Goal: Task Accomplishment & Management: Use online tool/utility

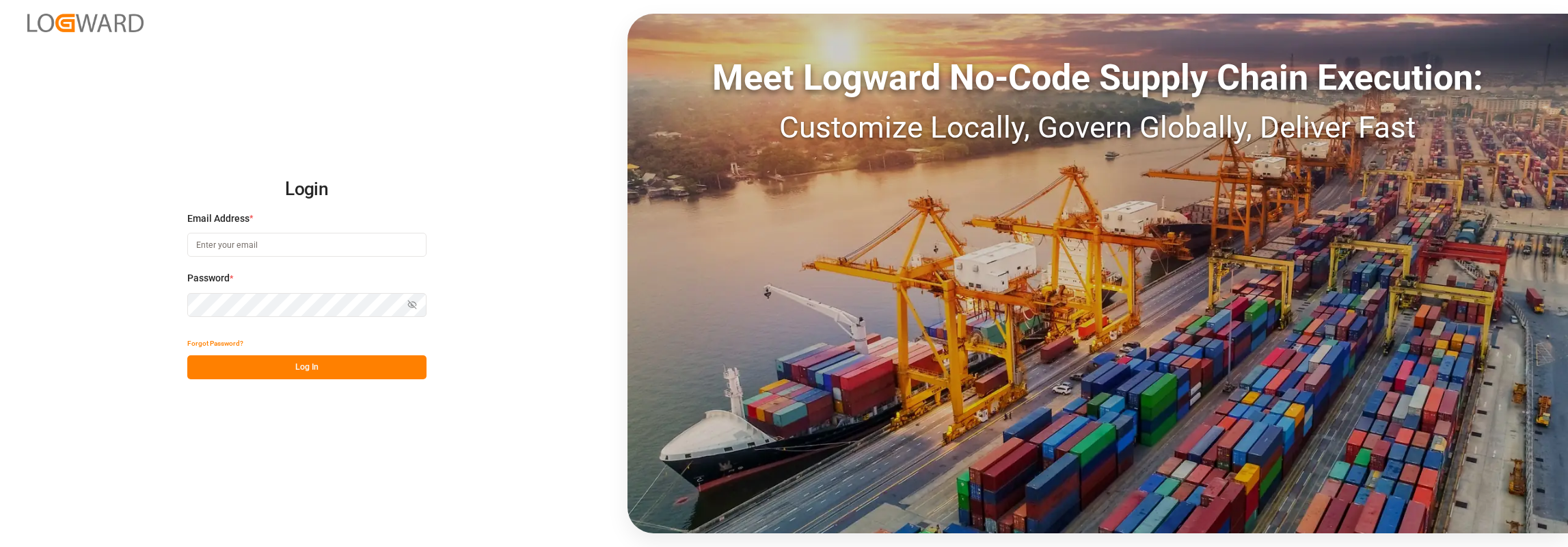
click at [329, 250] on input at bounding box center [307, 245] width 239 height 24
type input "[PERSON_NAME][EMAIL_ADDRESS][PERSON_NAME][DOMAIN_NAME]"
click at [343, 366] on button "Log In" at bounding box center [307, 367] width 239 height 24
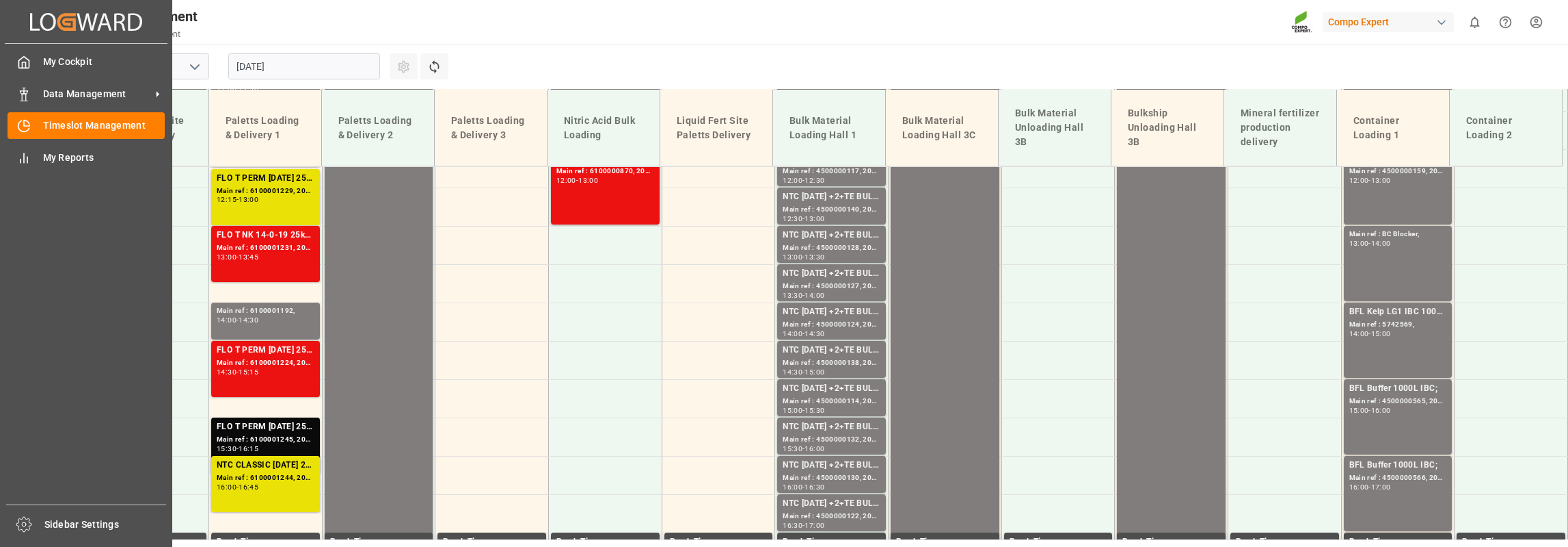
scroll to position [1169, 0]
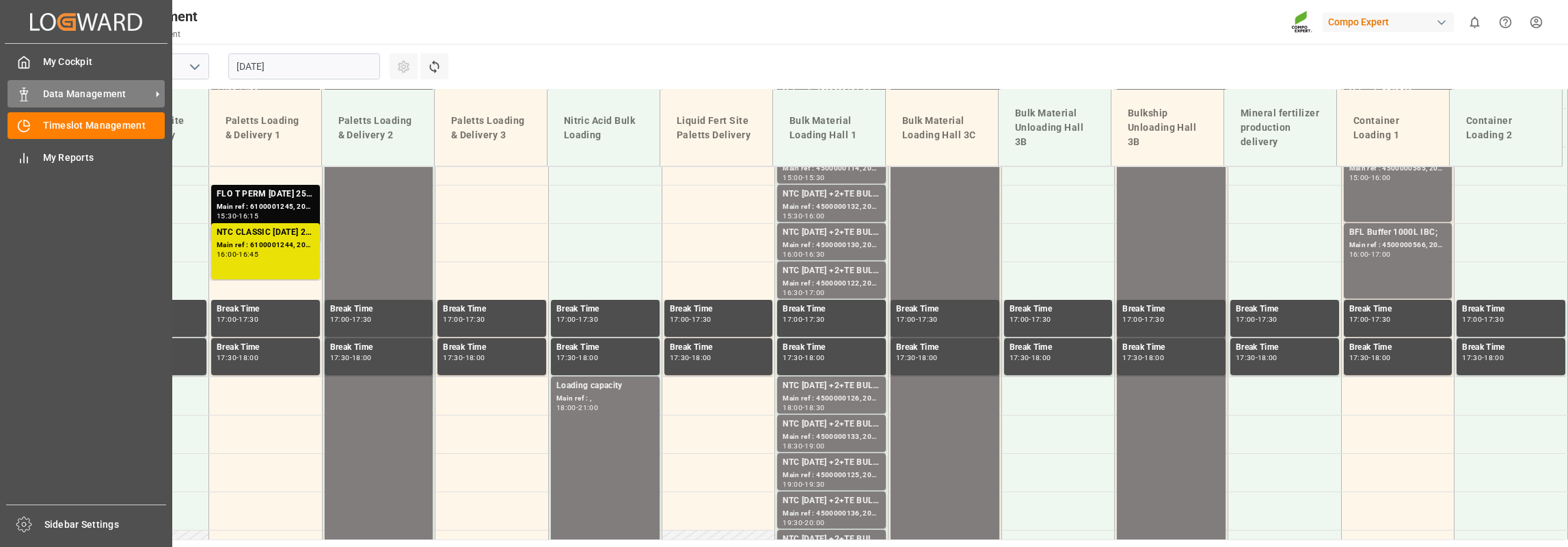
click at [63, 98] on span "Data Management" at bounding box center [96, 93] width 108 height 14
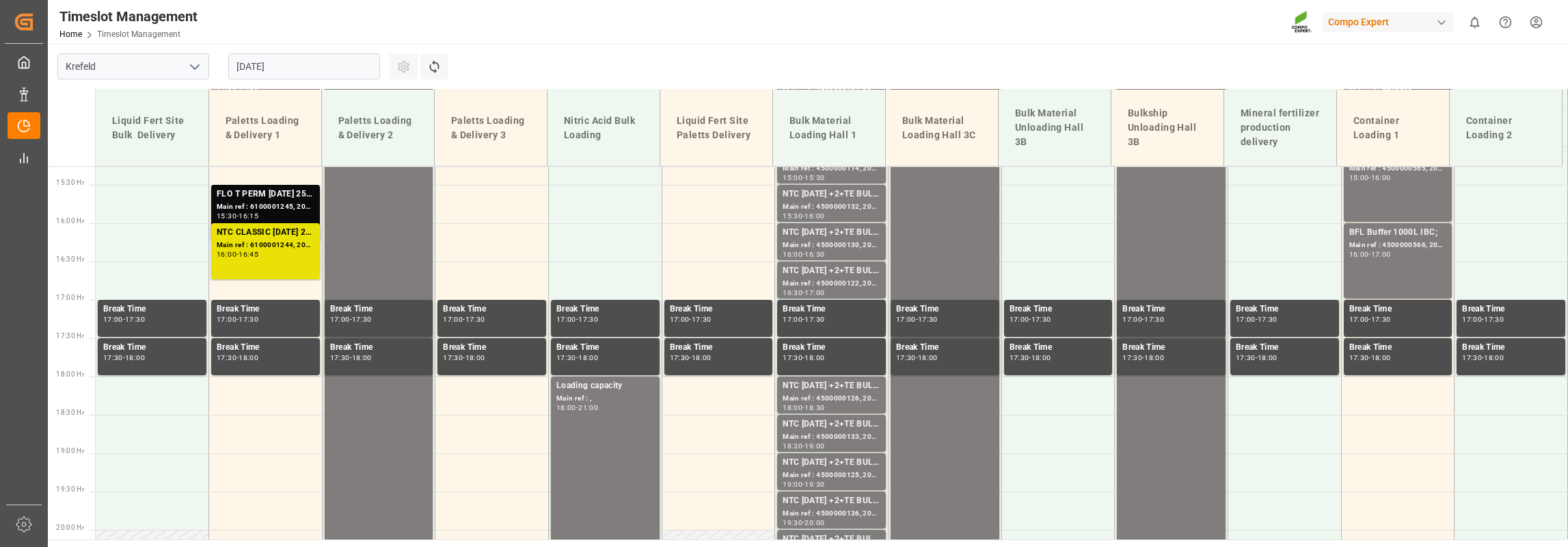
click at [314, 66] on input "20.08.2025" at bounding box center [304, 66] width 152 height 26
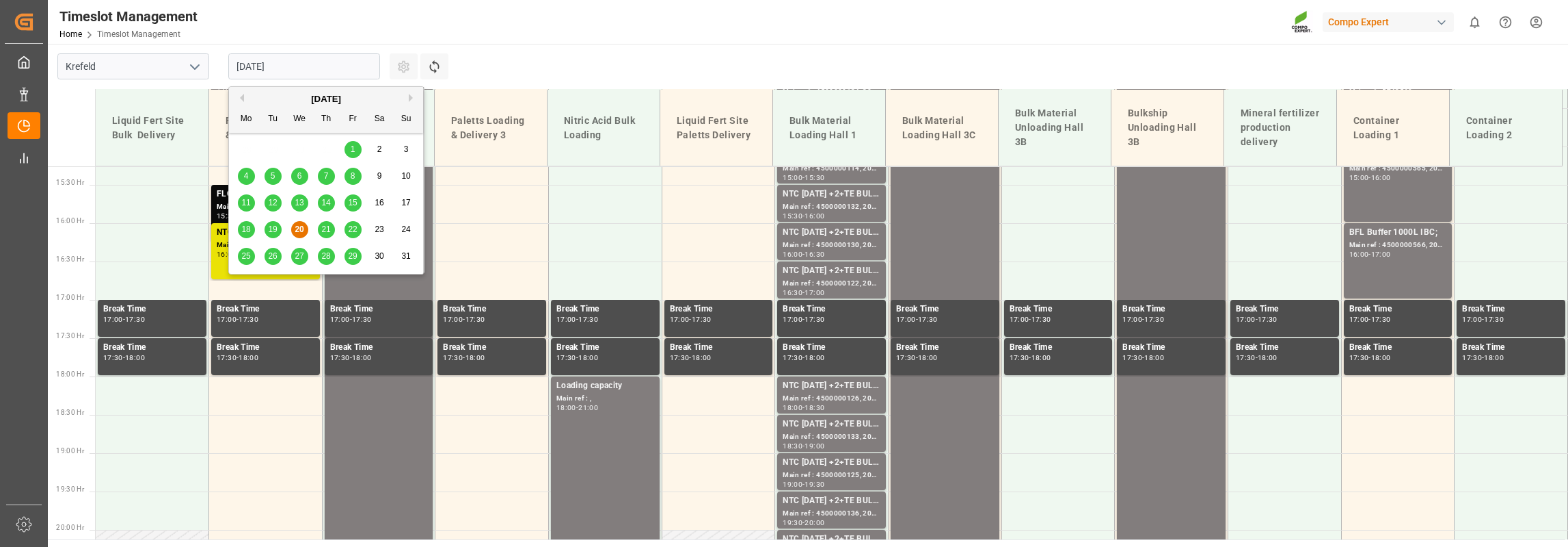
click at [245, 255] on span "25" at bounding box center [246, 255] width 9 height 10
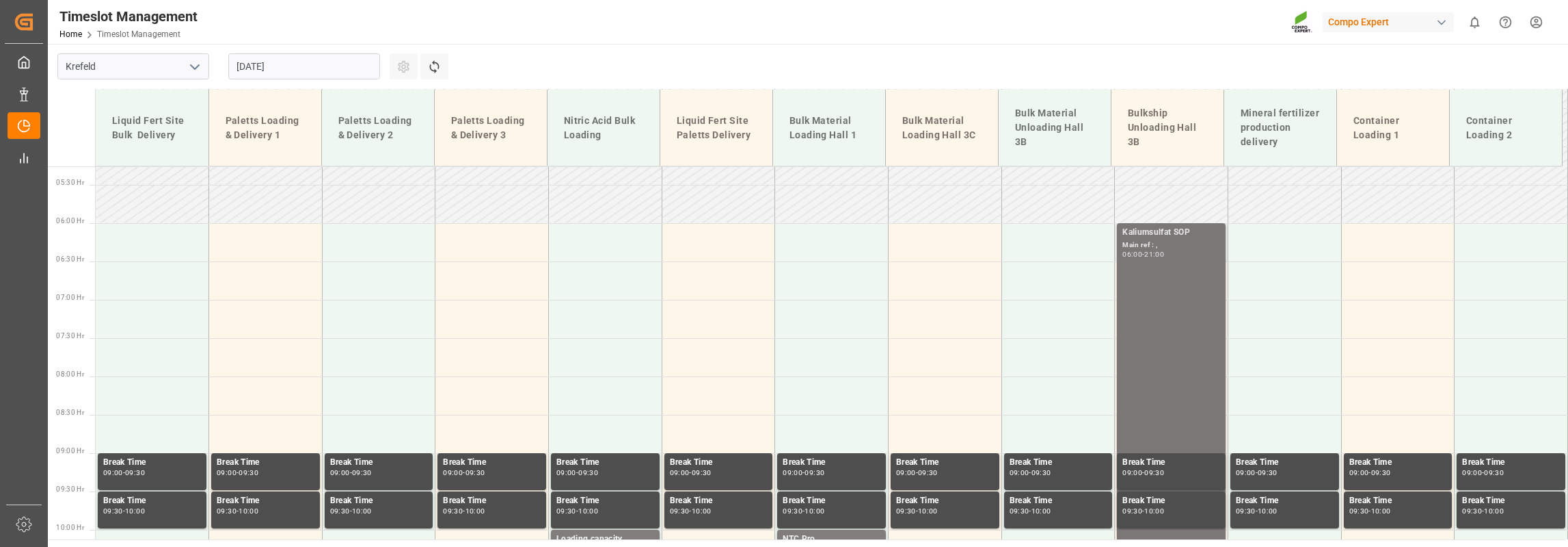
scroll to position [280, 0]
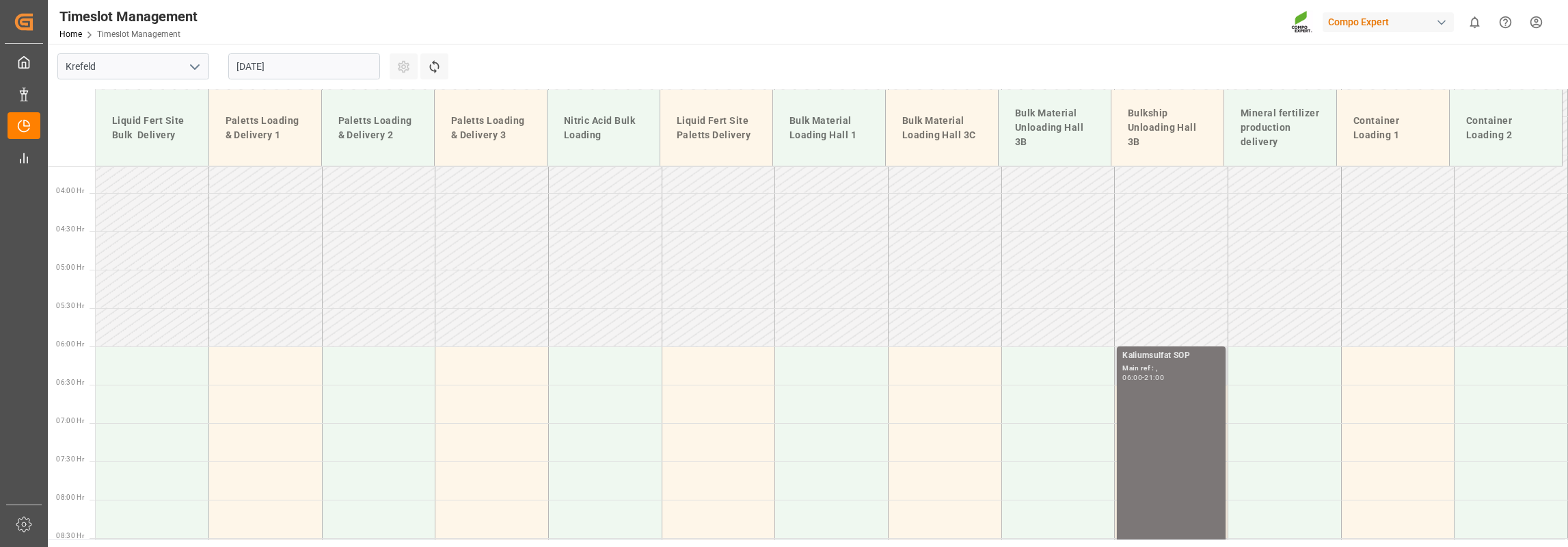
click at [1178, 374] on div "06:00 - 21:00" at bounding box center [1171, 378] width 98 height 8
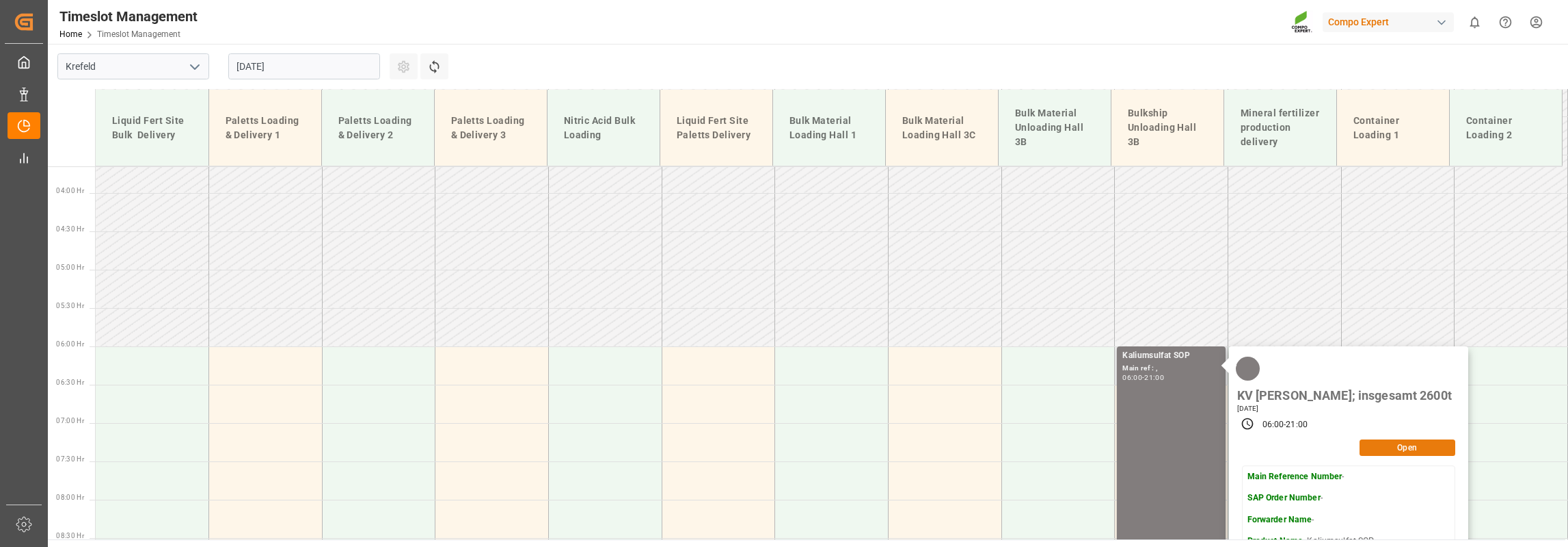
click at [1379, 439] on button "Open" at bounding box center [1407, 448] width 96 height 17
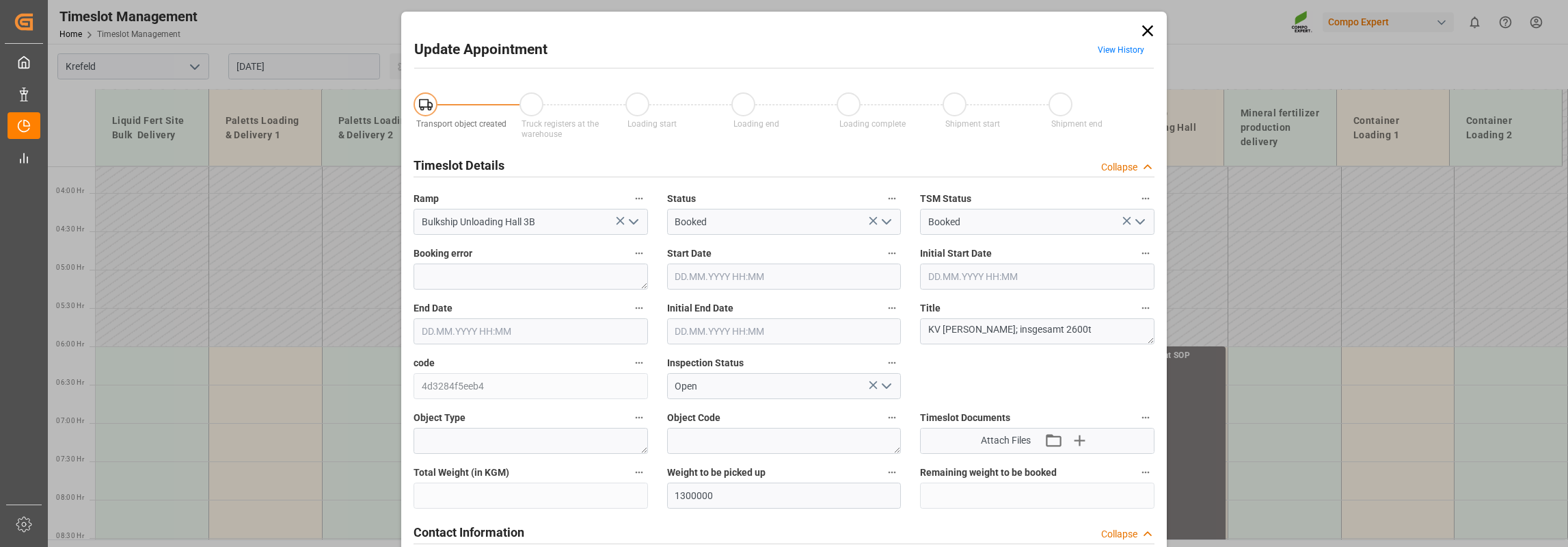
type input "1300000"
type input "25.08.2025 06:00"
type input "25.08.2025 21:00"
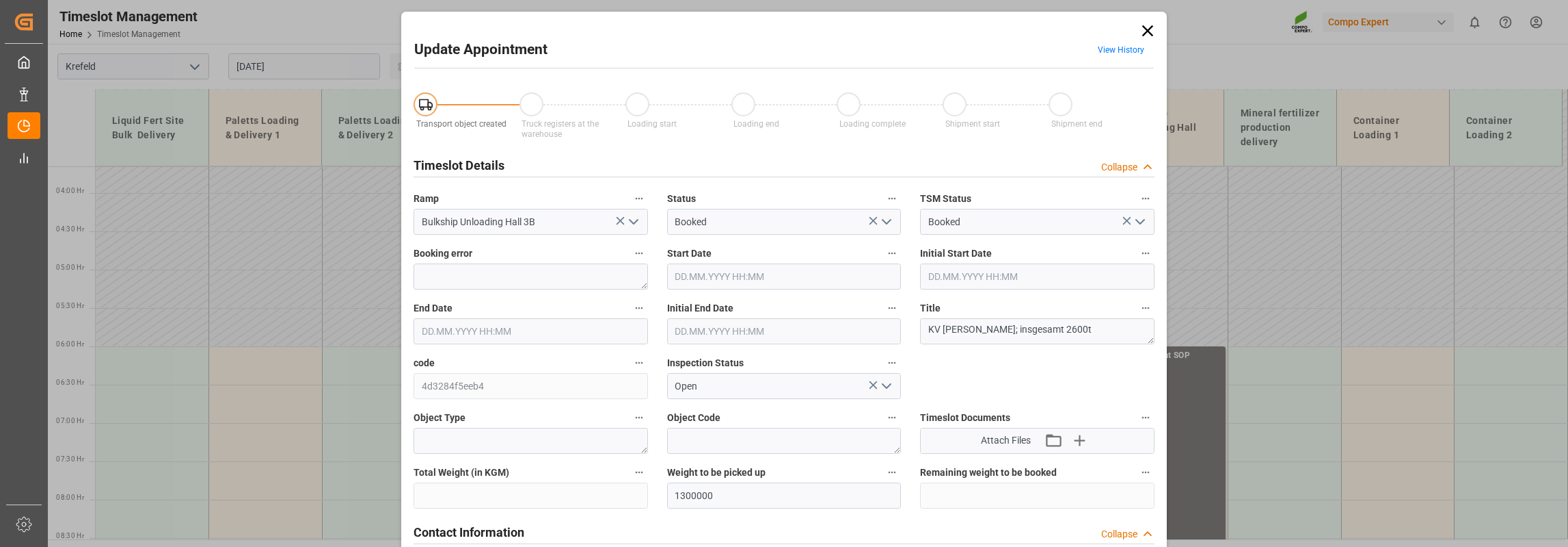
type input "10.07.2025 12:09"
drag, startPoint x: 940, startPoint y: 334, endPoint x: 957, endPoint y: 333, distance: 17.0
click at [957, 333] on textarea "KV TIM; insgesamt 2600t" at bounding box center [1037, 331] width 235 height 26
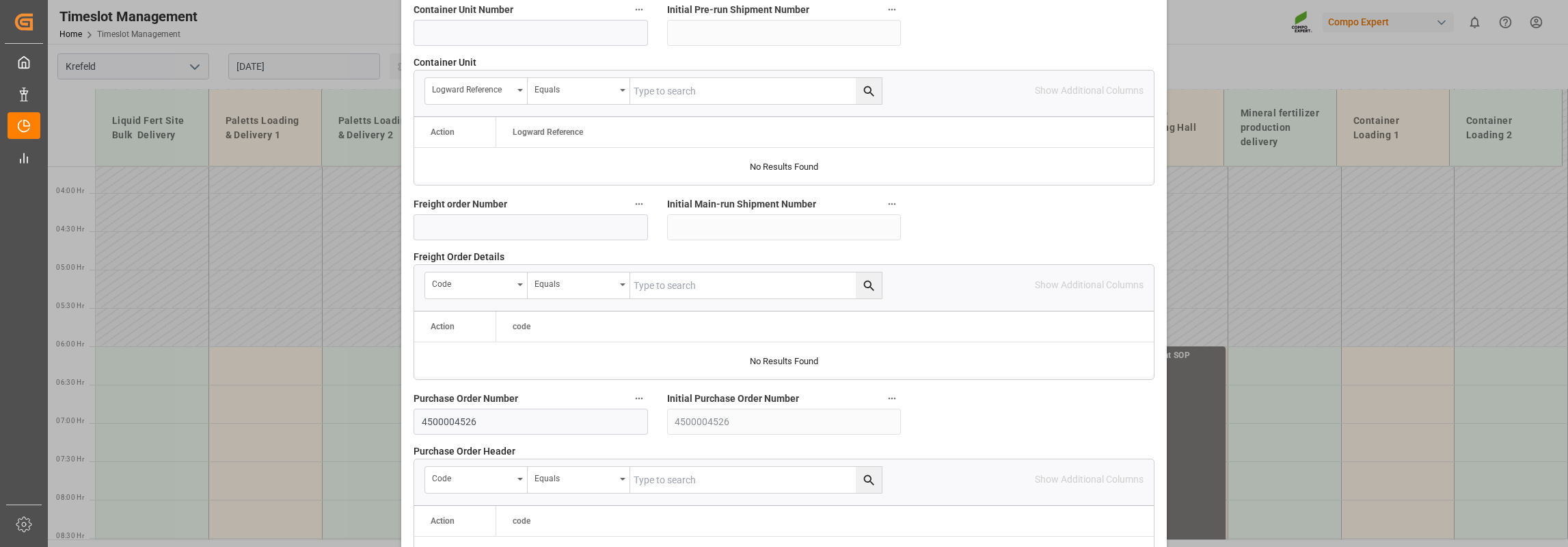
scroll to position [1349, 0]
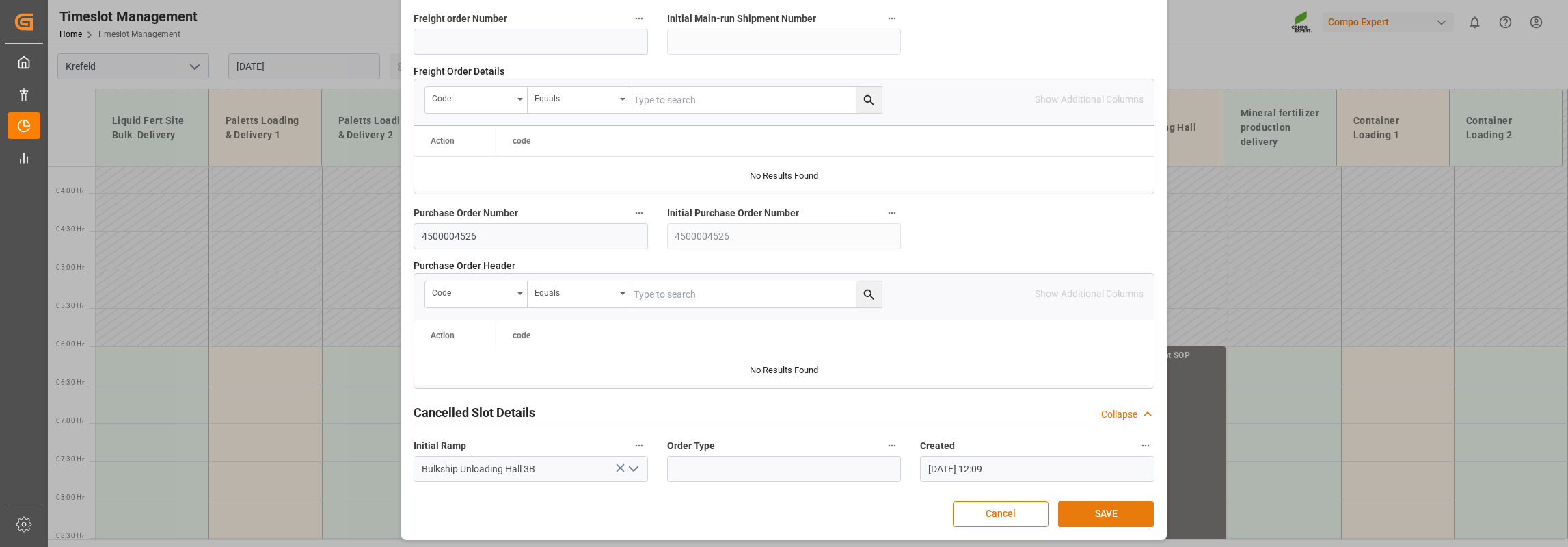
type textarea "KV Samary; insgesamt 2600t"
click at [1129, 503] on button "SAVE" at bounding box center [1106, 514] width 96 height 26
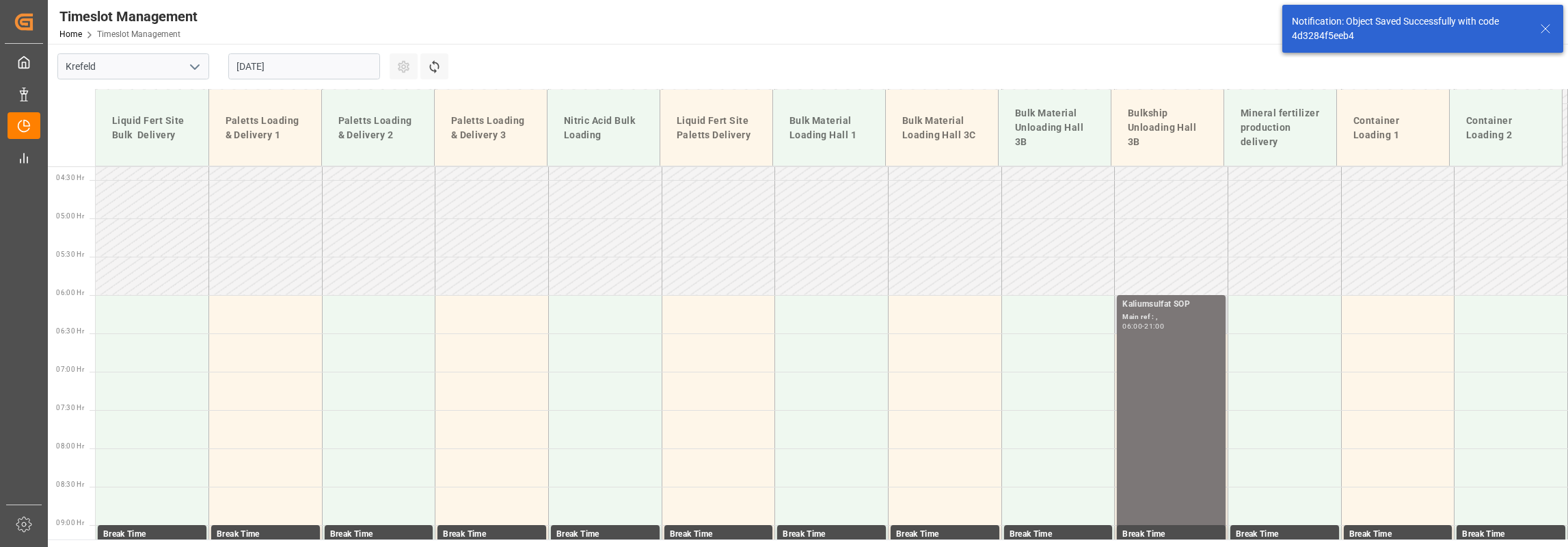
scroll to position [402, 0]
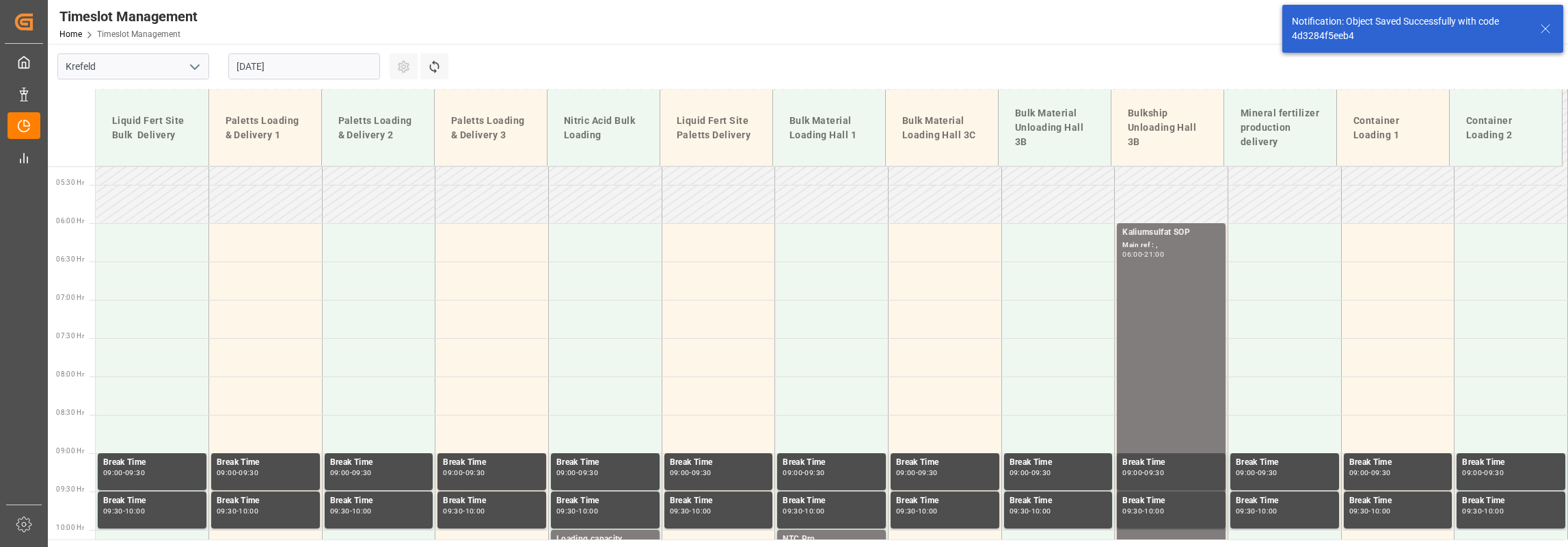
click at [290, 68] on input "25.08.2025" at bounding box center [304, 66] width 152 height 26
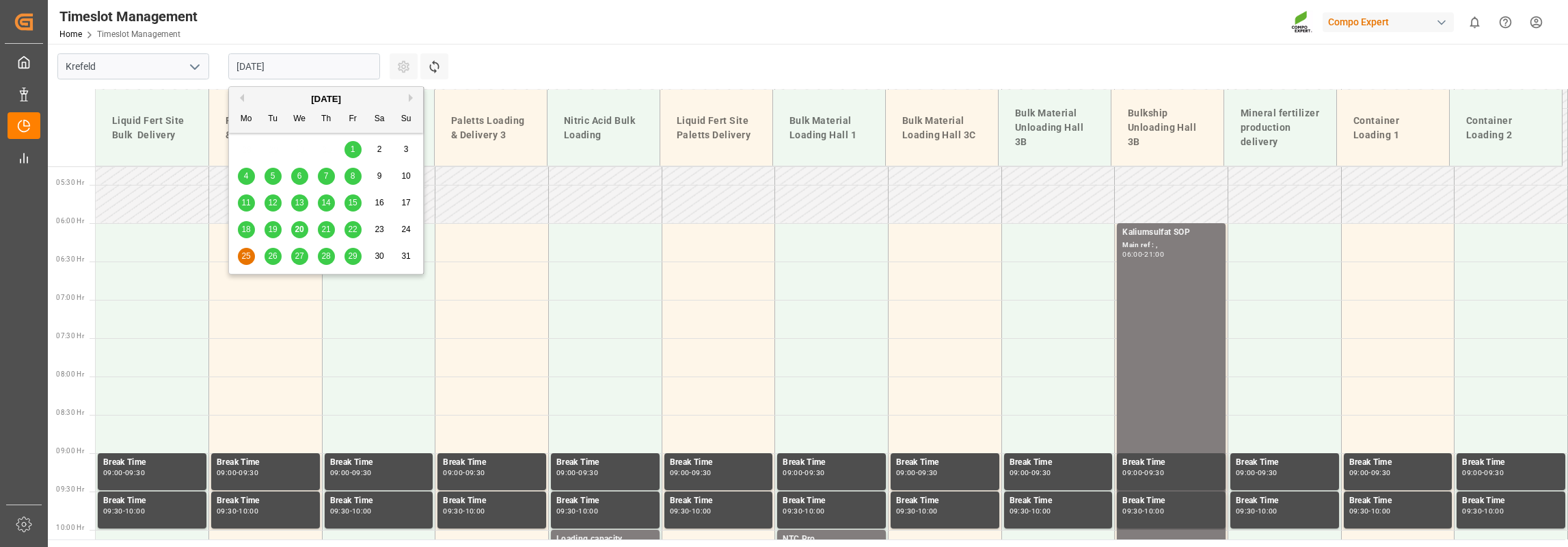
click at [273, 250] on div "26" at bounding box center [272, 257] width 17 height 17
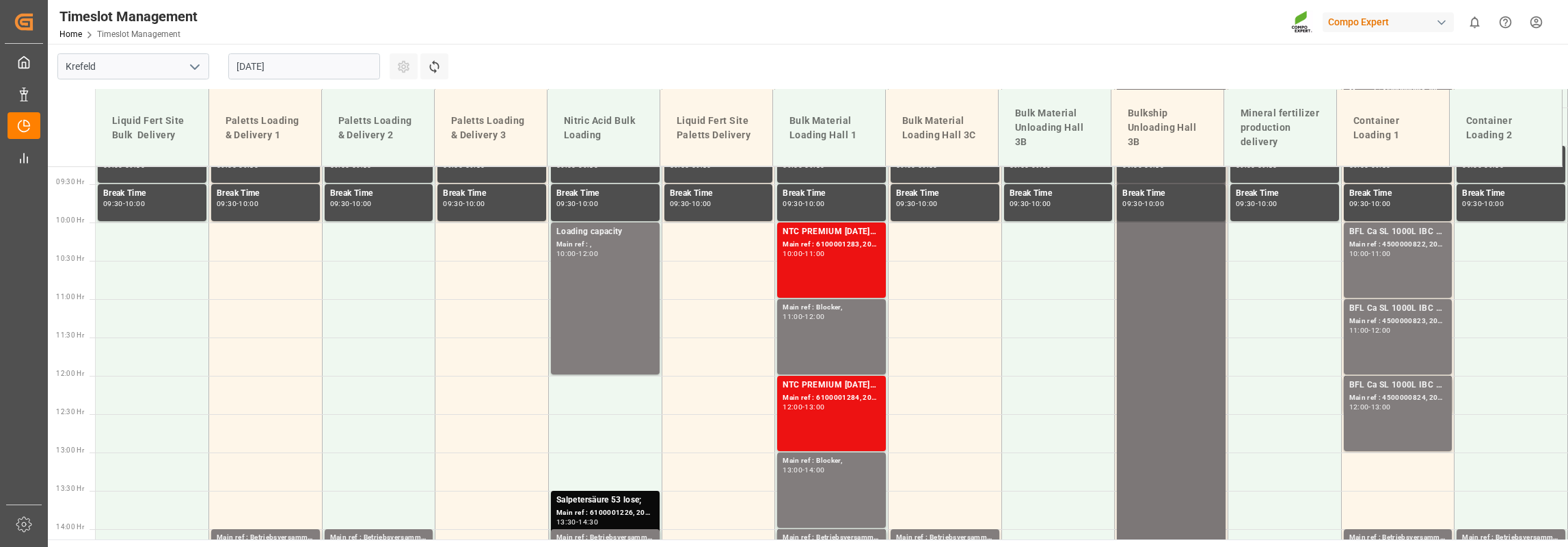
scroll to position [553, 0]
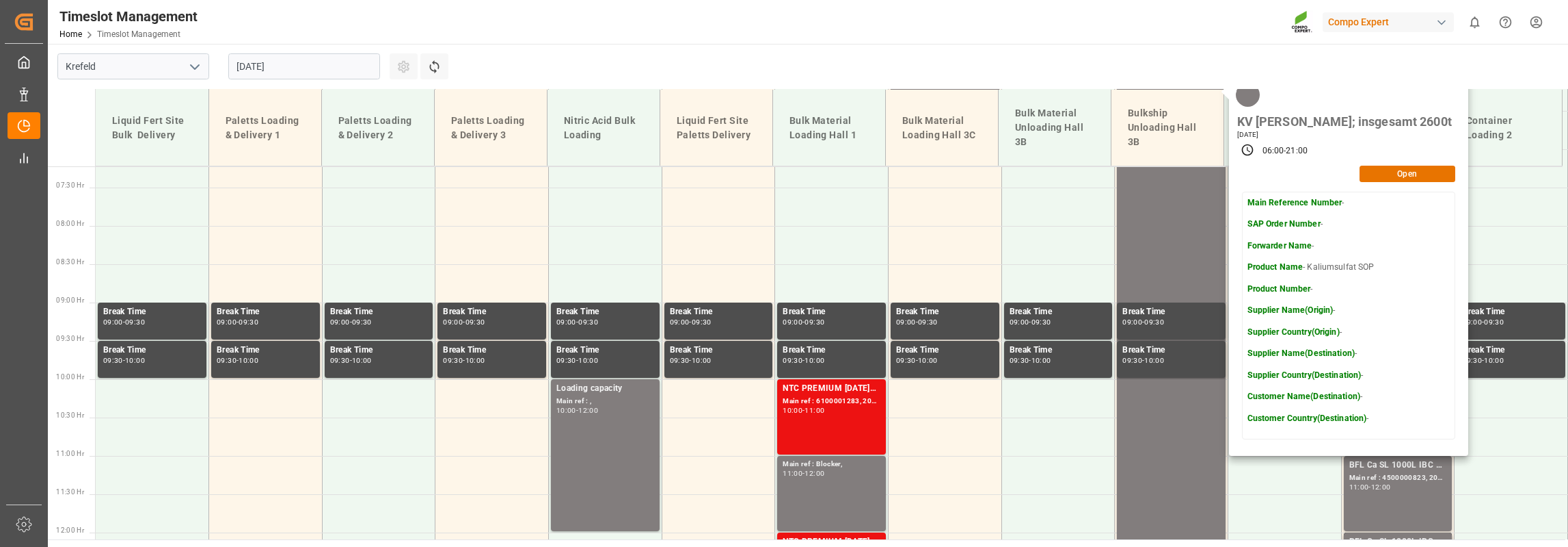
click at [1378, 166] on button "Open" at bounding box center [1407, 174] width 96 height 17
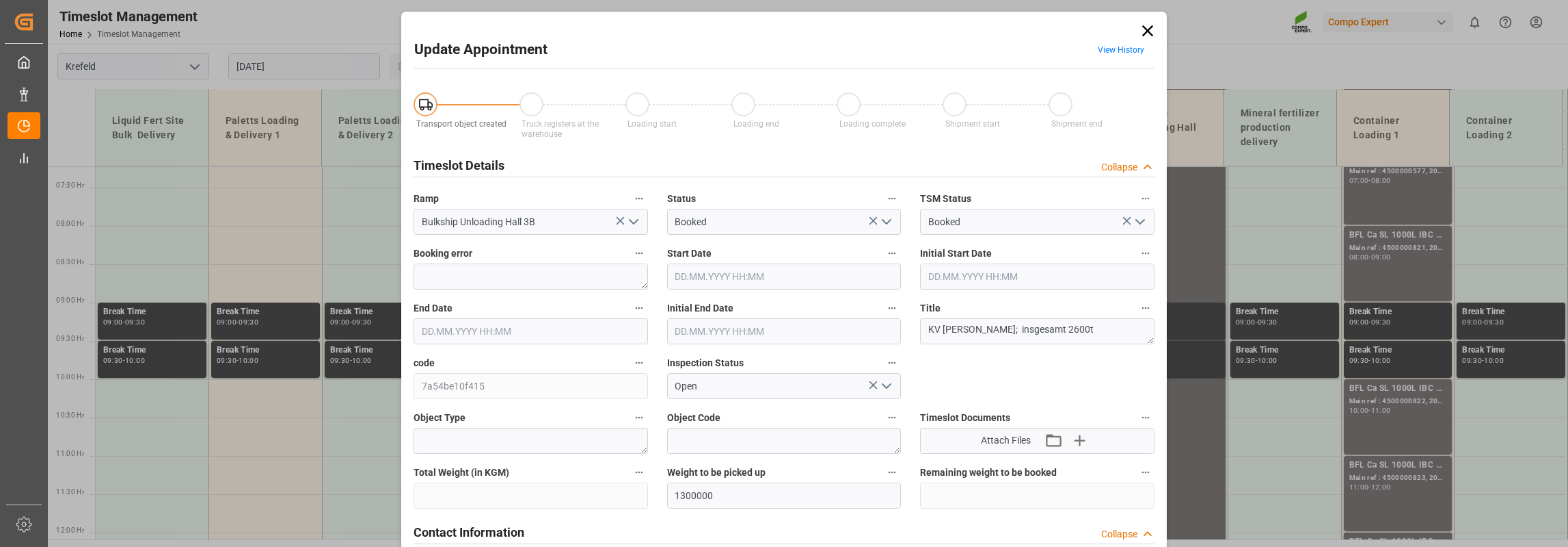
type input "1300000"
type input "26.08.2025 06:00"
type input "26.08.2025 21:00"
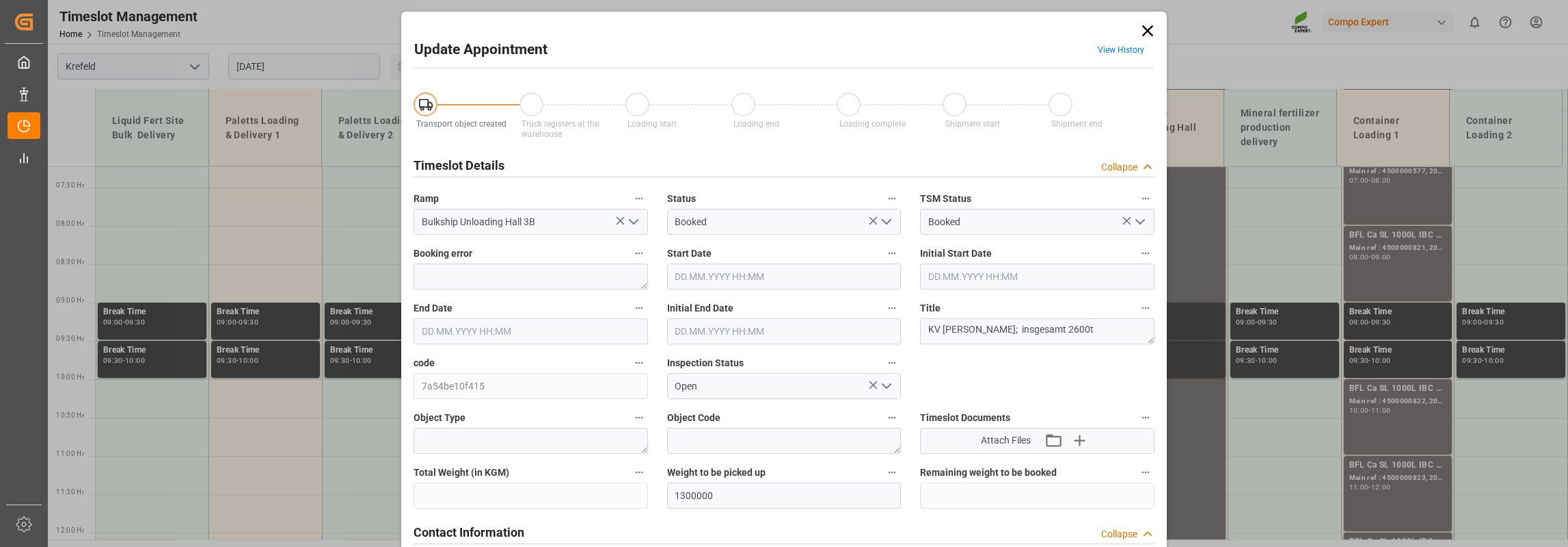
type input "10.07.2025 12:11"
drag, startPoint x: 939, startPoint y: 332, endPoint x: 955, endPoint y: 336, distance: 16.5
click at [955, 336] on textarea "KV TIM; insgesamt 2600t" at bounding box center [1037, 331] width 235 height 26
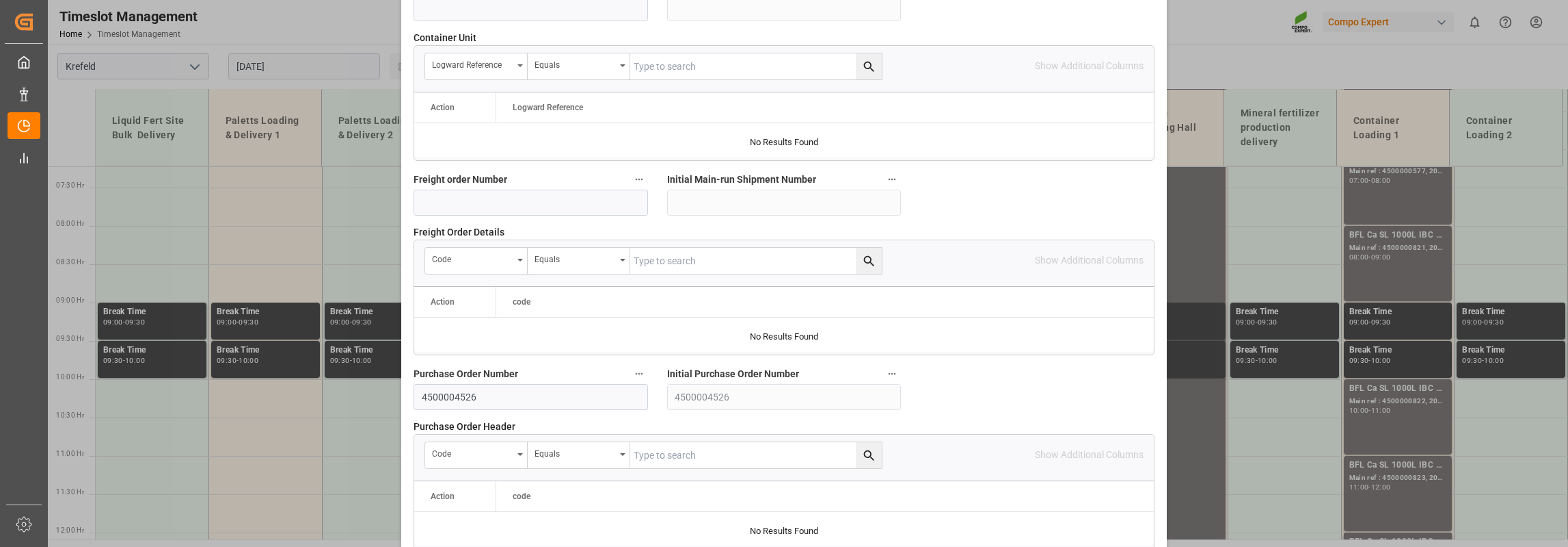
scroll to position [1349, 0]
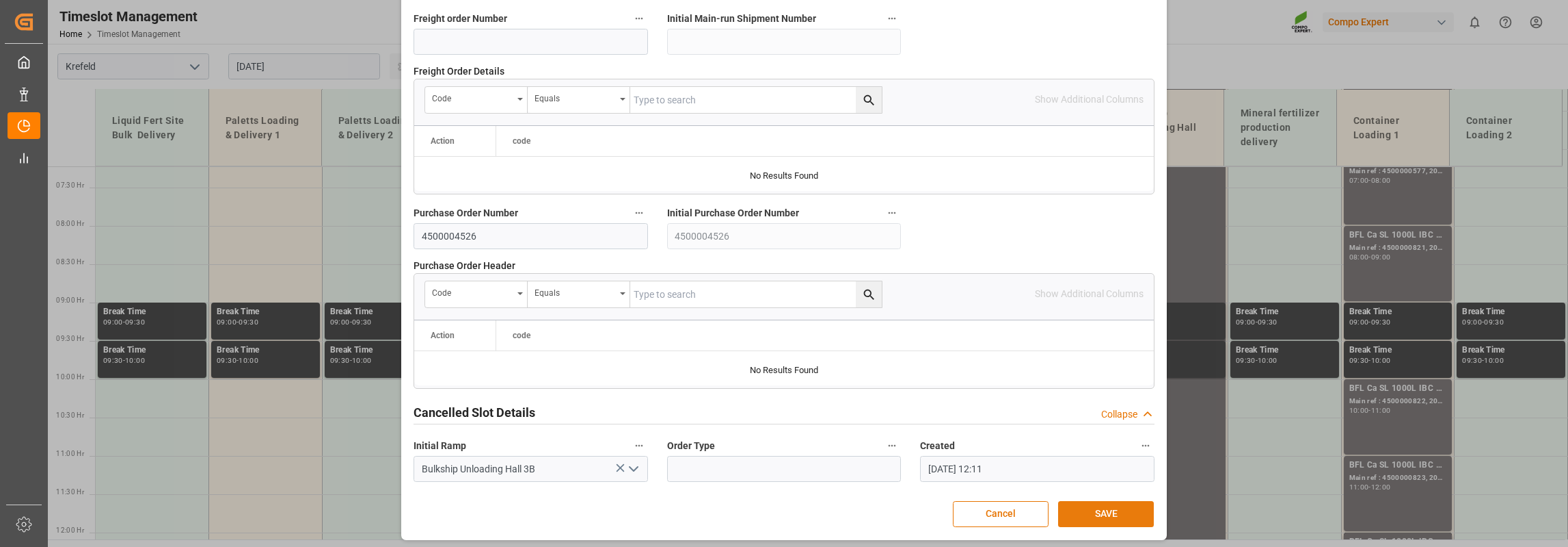
type textarea "KV Samary; insgesamt 2600t"
click at [1101, 511] on button "SAVE" at bounding box center [1106, 514] width 96 height 26
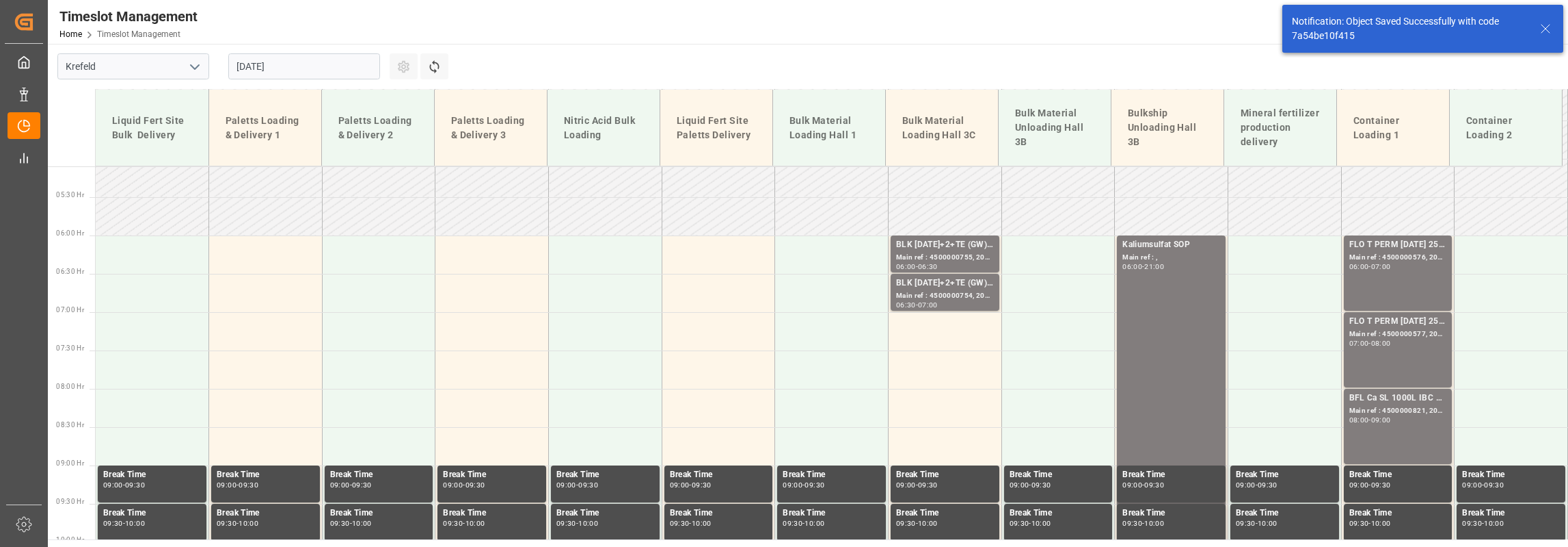
scroll to position [402, 0]
